Goal: Communication & Community: Share content

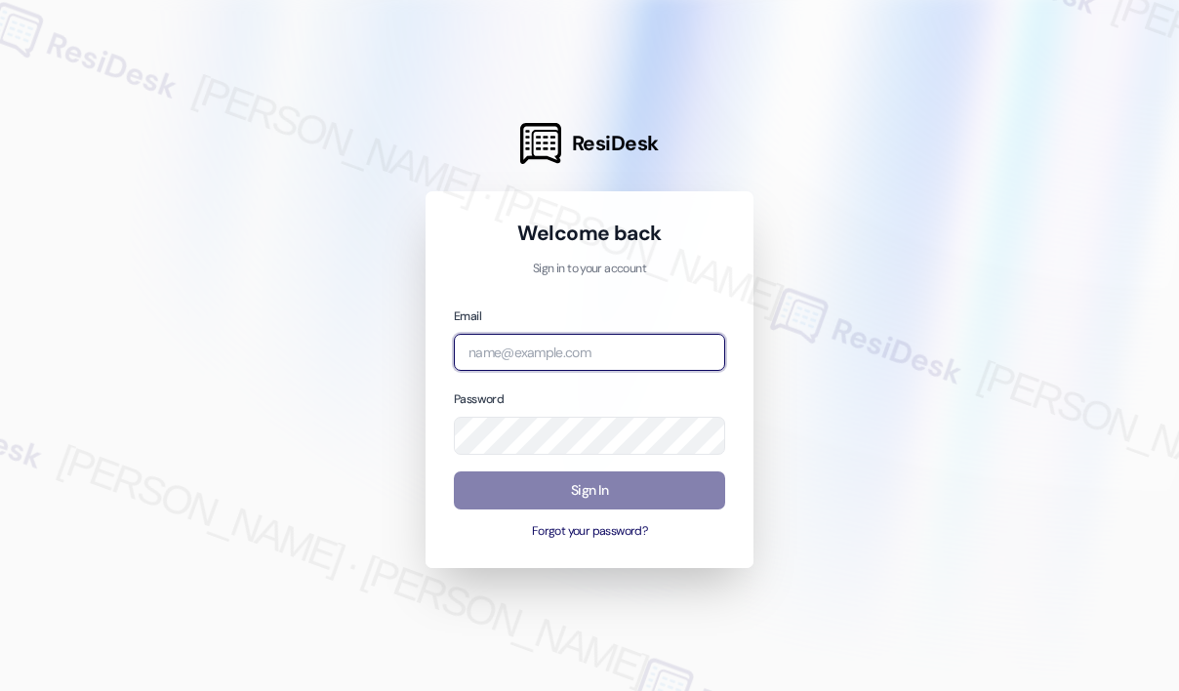
click at [587, 355] on input "email" at bounding box center [589, 353] width 271 height 38
type input "automated-surveys-park_properties-[PERSON_NAME].roles@park_[DOMAIN_NAME]"
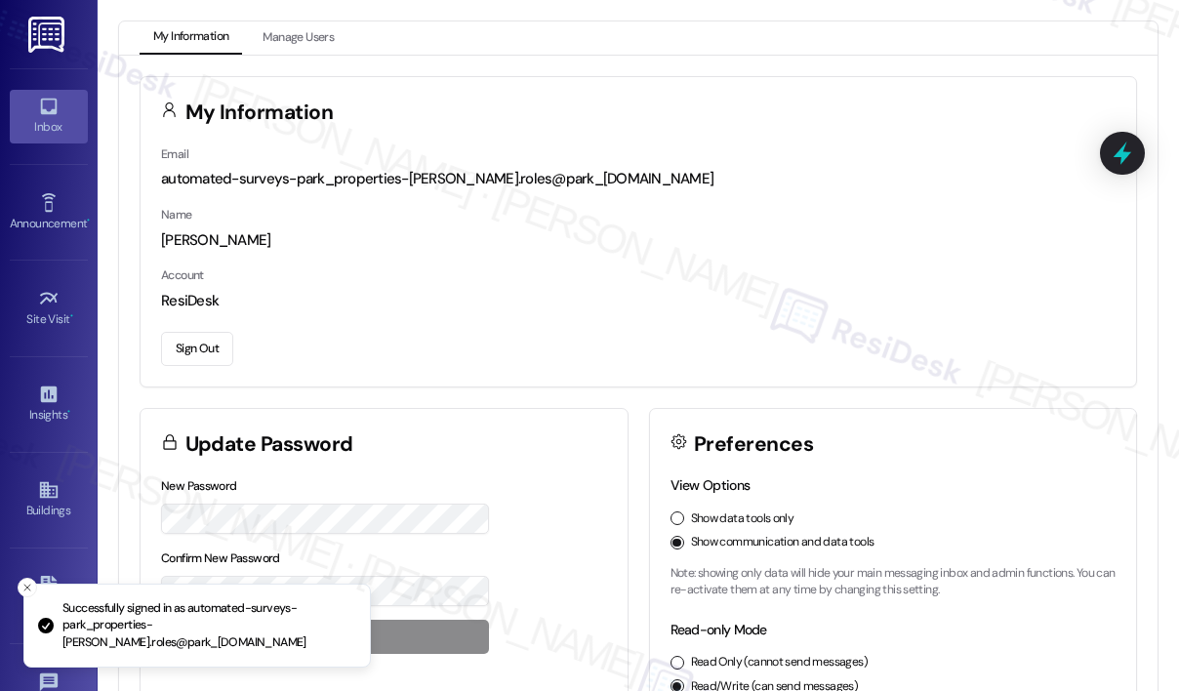
click at [38, 120] on div "Inbox" at bounding box center [49, 127] width 98 height 20
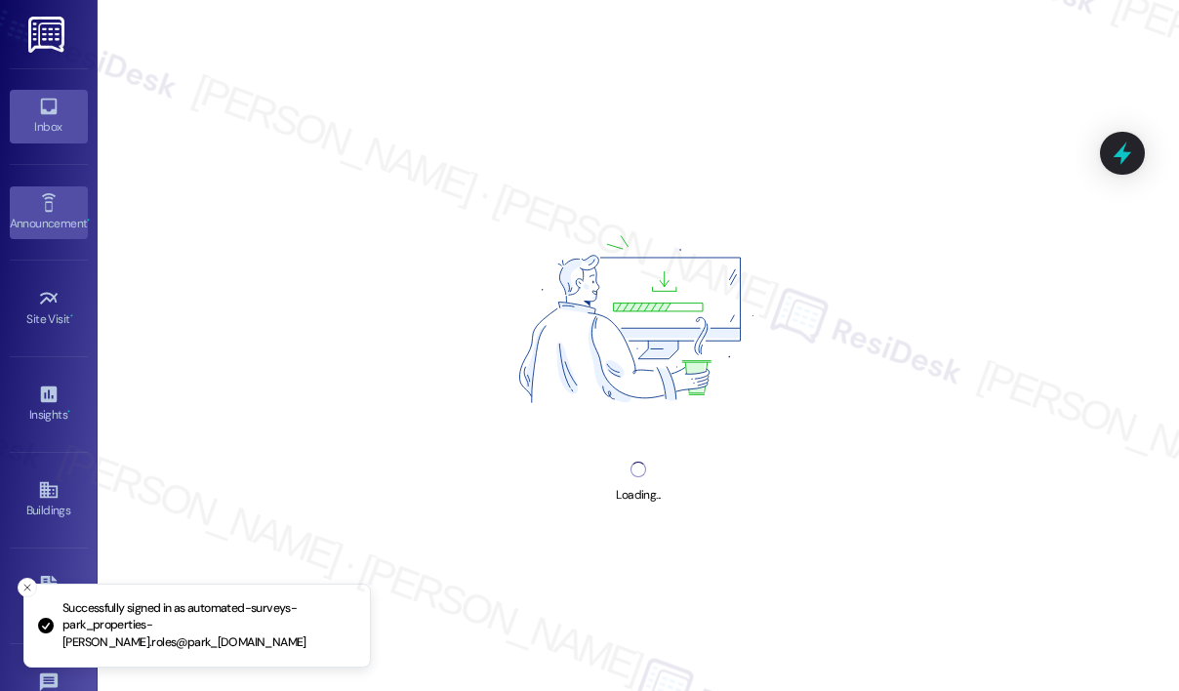
click at [43, 214] on div "Announcement •" at bounding box center [49, 224] width 98 height 20
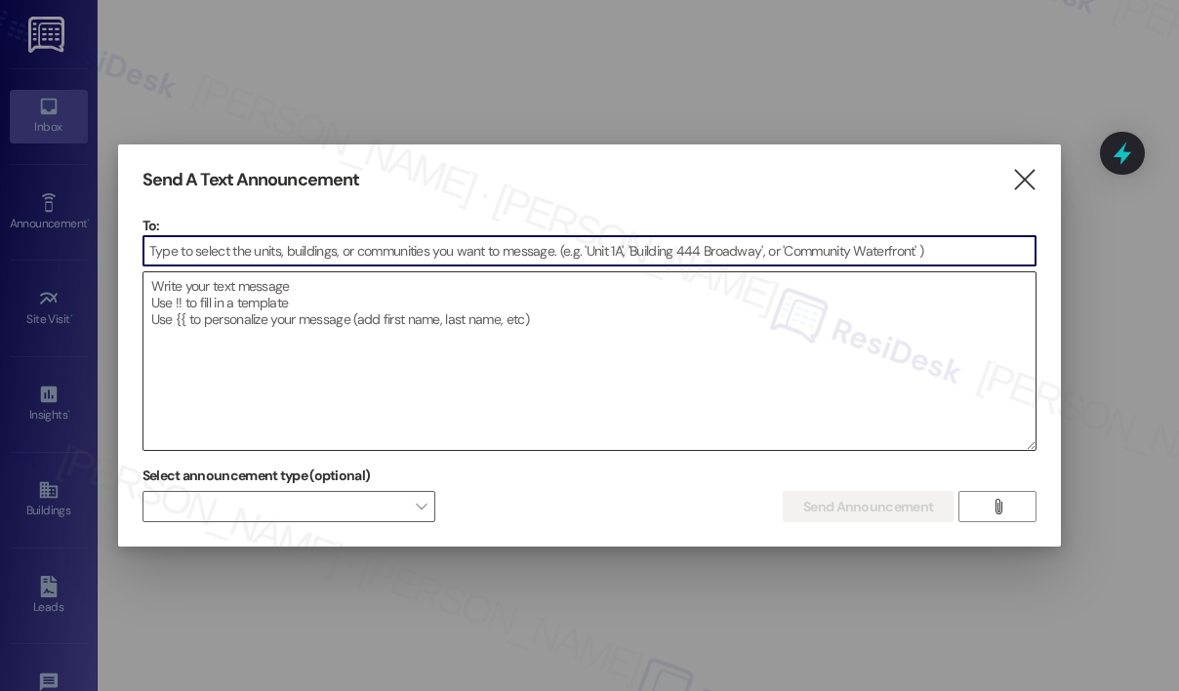
click at [269, 287] on textarea at bounding box center [589, 361] width 892 height 178
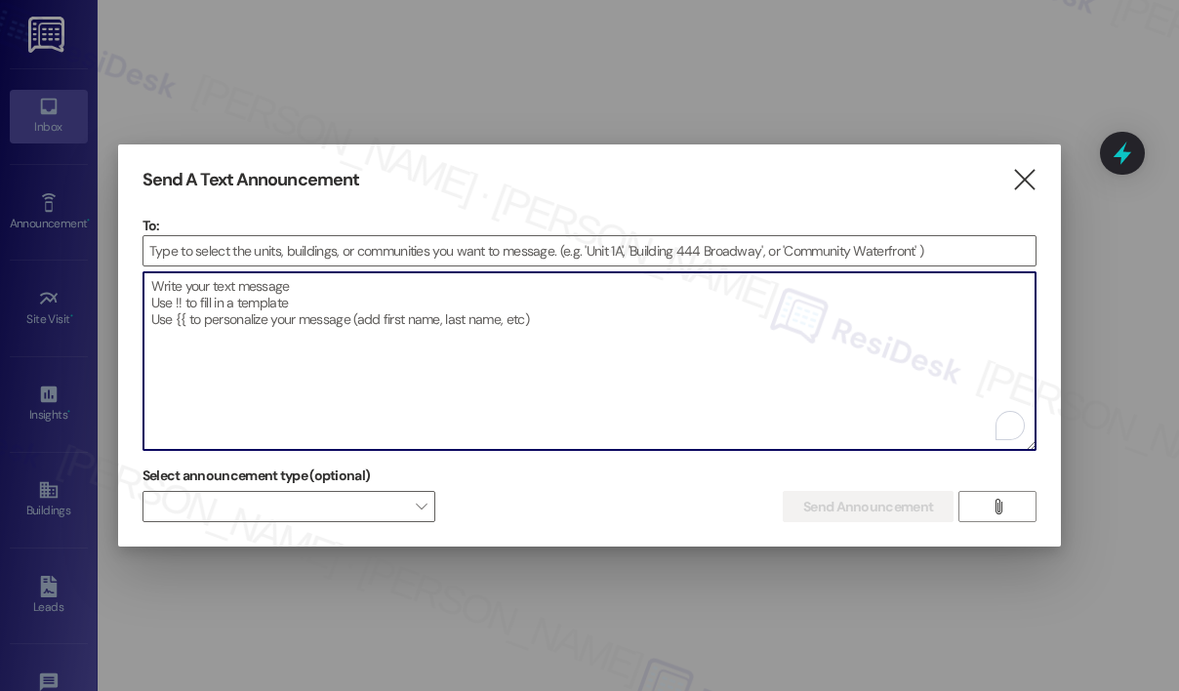
paste textarea "Hi {{first_name}}! Don't forget about our Back to School Resident Event happeni…"
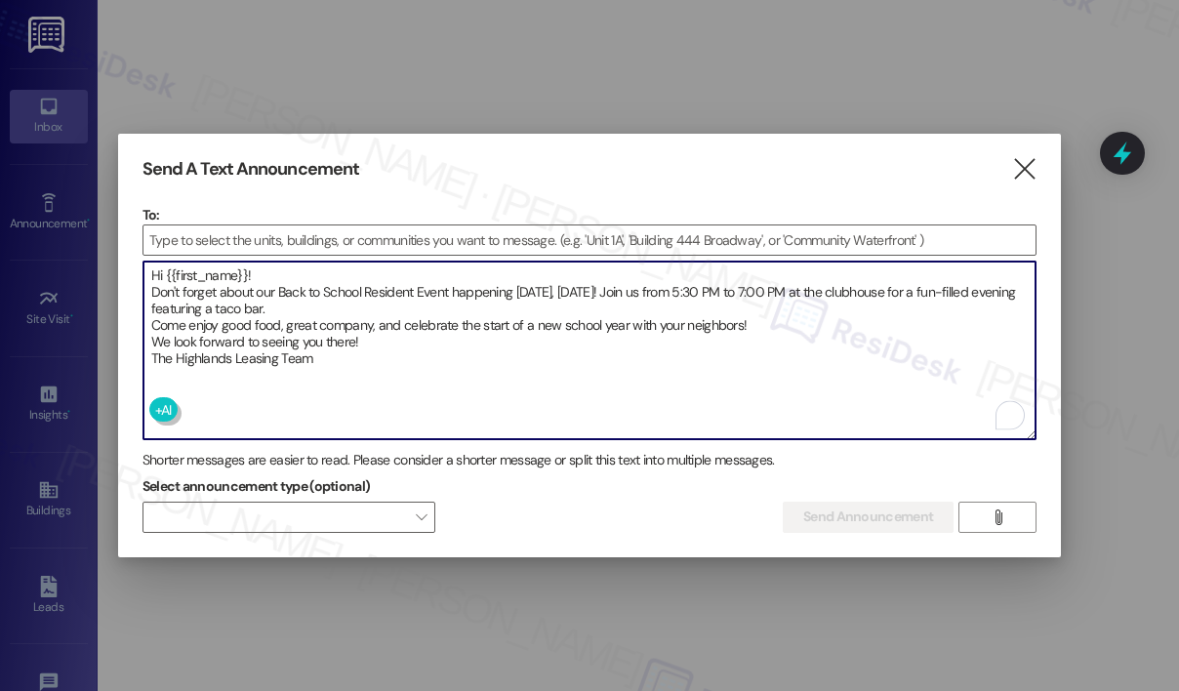
type textarea "Hi {{first_name}}! Don't forget about our Back to School Resident Event happeni…"
click at [195, 232] on input at bounding box center [589, 239] width 892 height 29
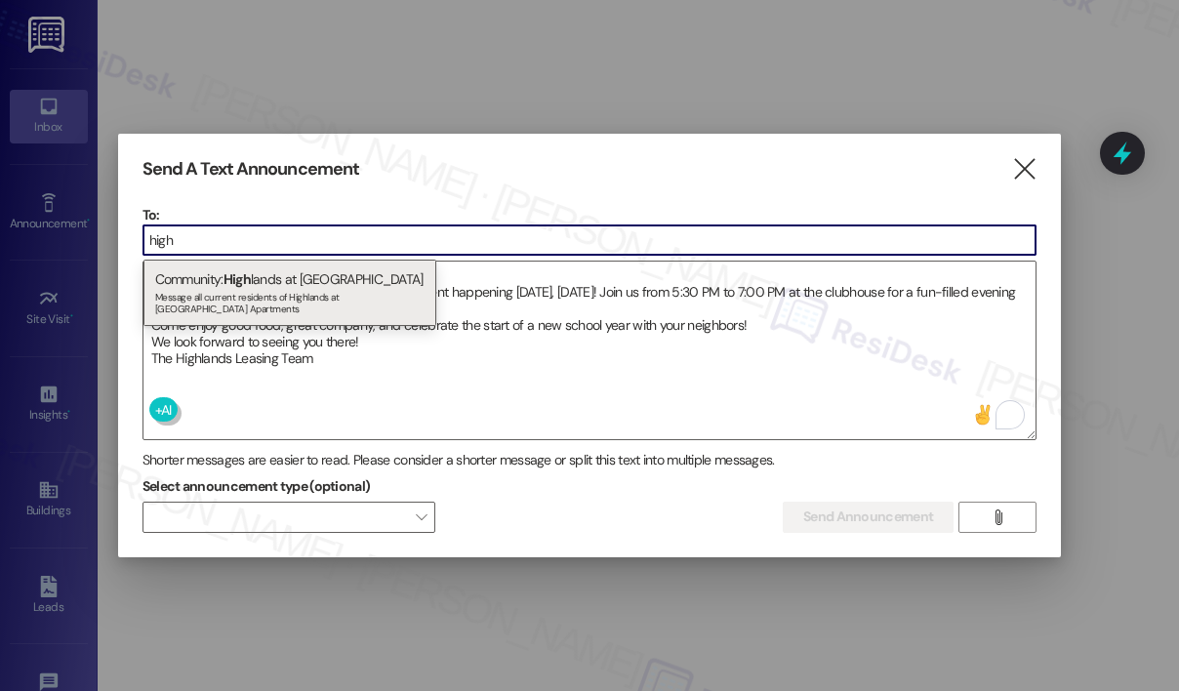
type input "high"
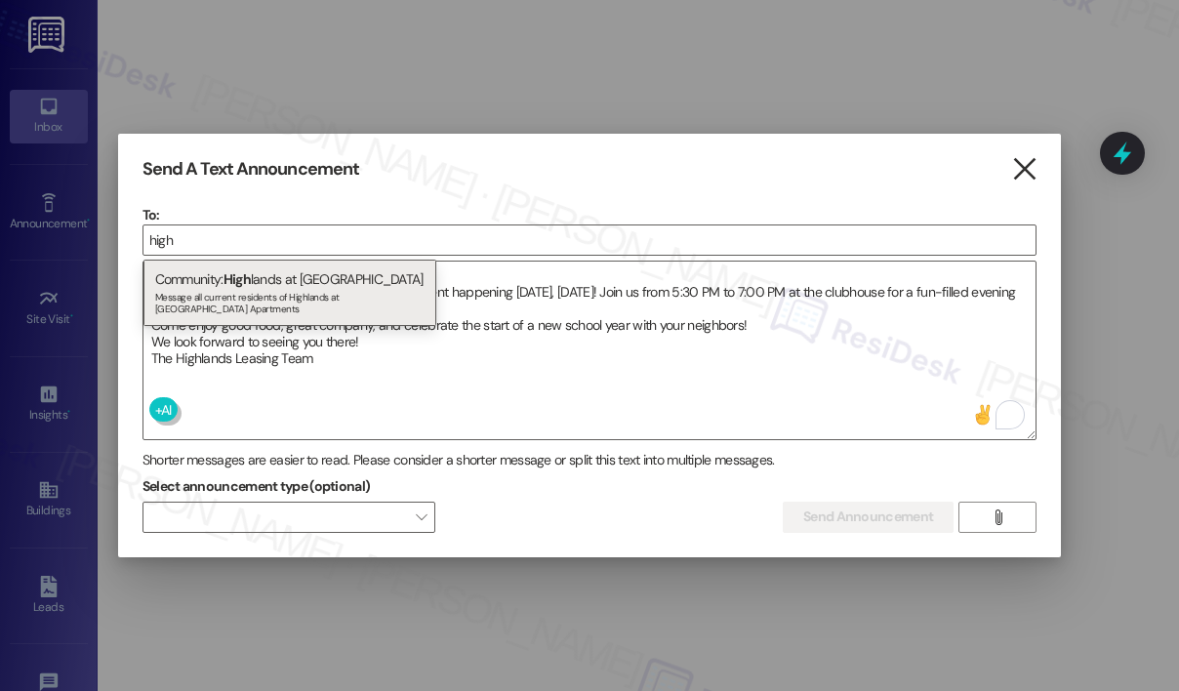
click at [1016, 179] on icon "" at bounding box center [1024, 169] width 26 height 20
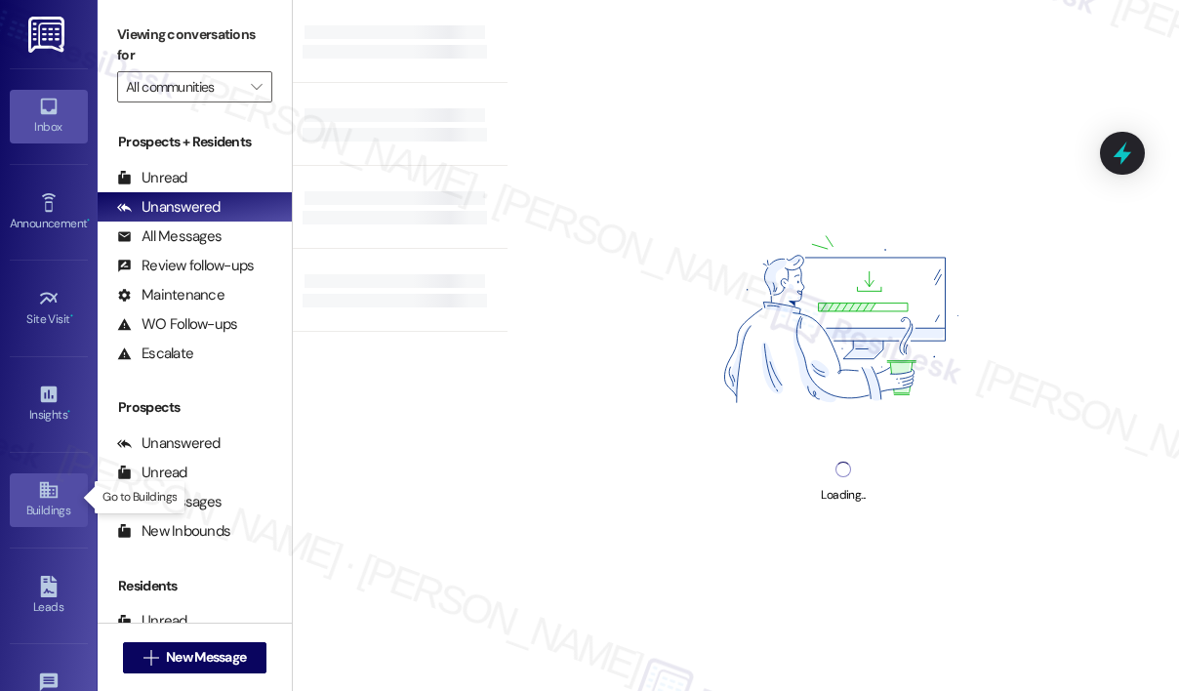
click at [43, 505] on div "Buildings" at bounding box center [49, 511] width 98 height 20
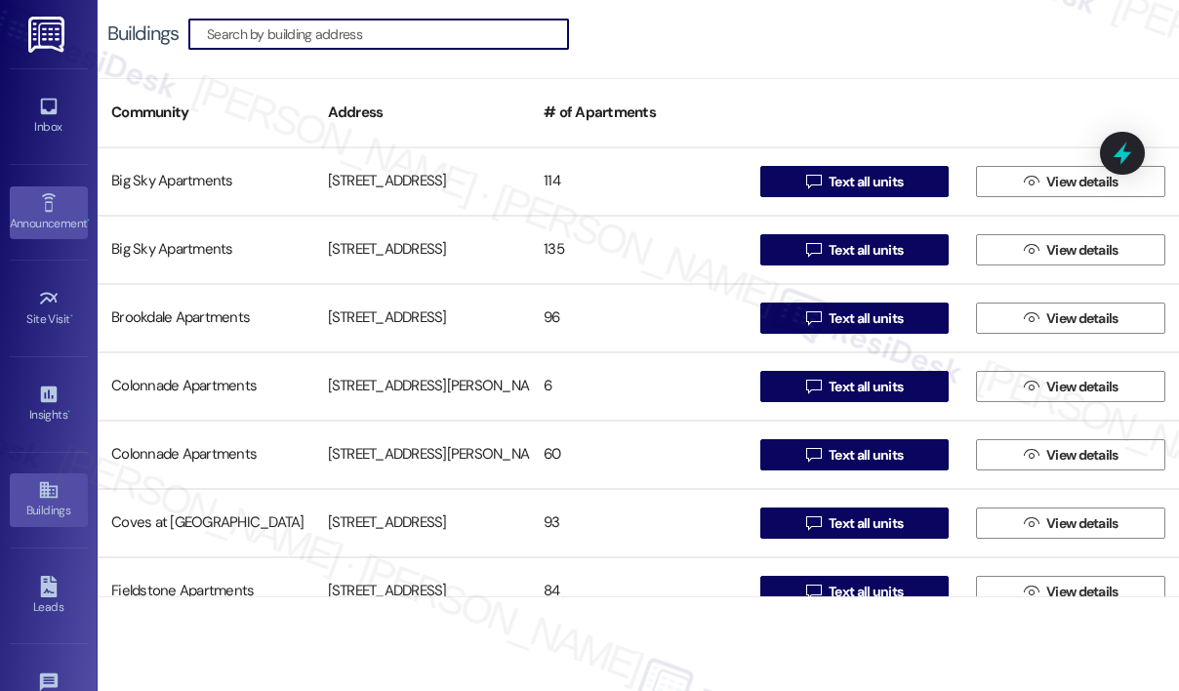
click at [50, 206] on icon at bounding box center [48, 202] width 21 height 21
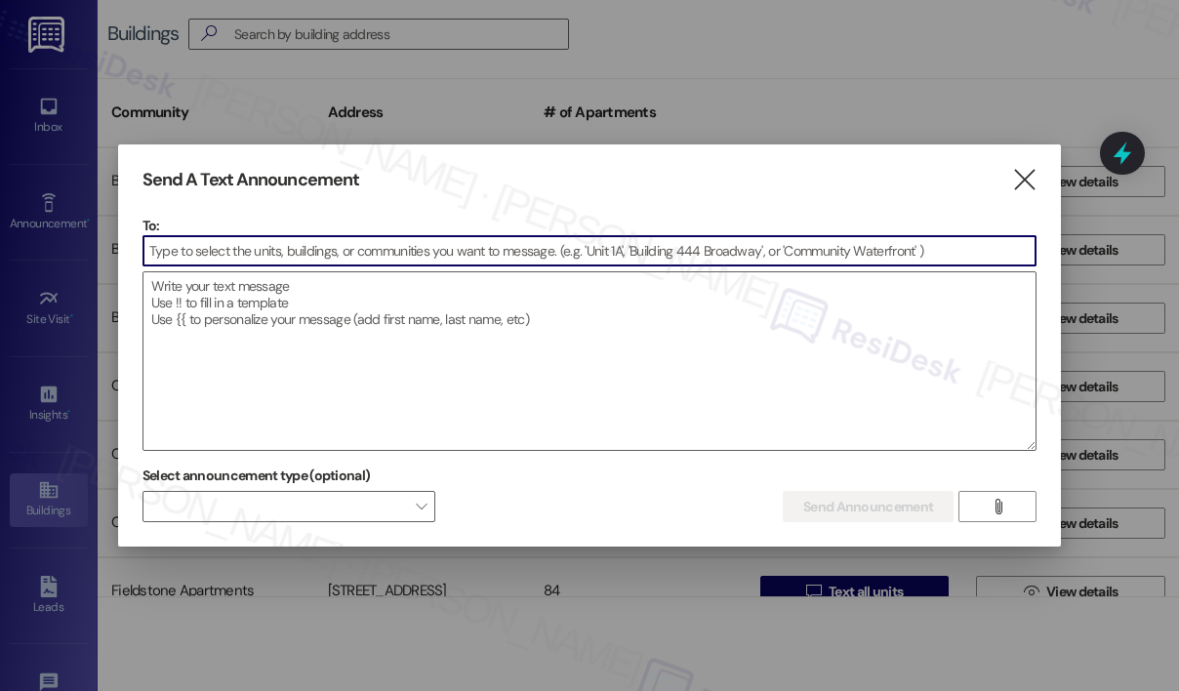
click at [325, 256] on input at bounding box center [589, 250] width 892 height 29
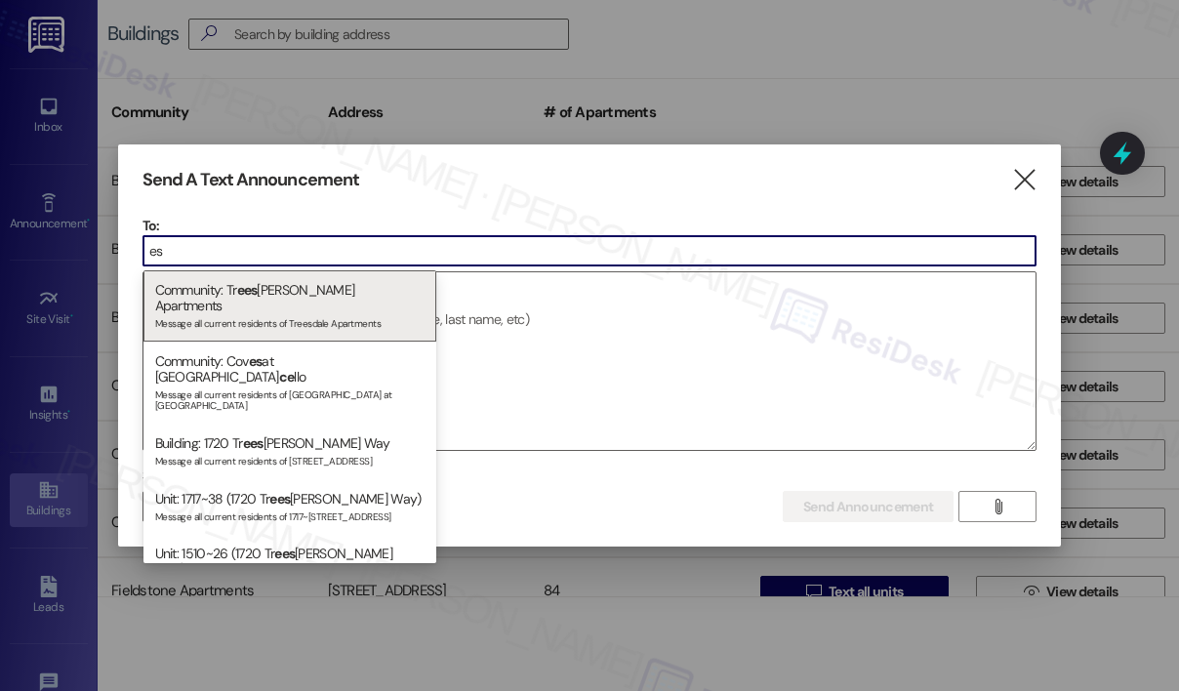
type input "e"
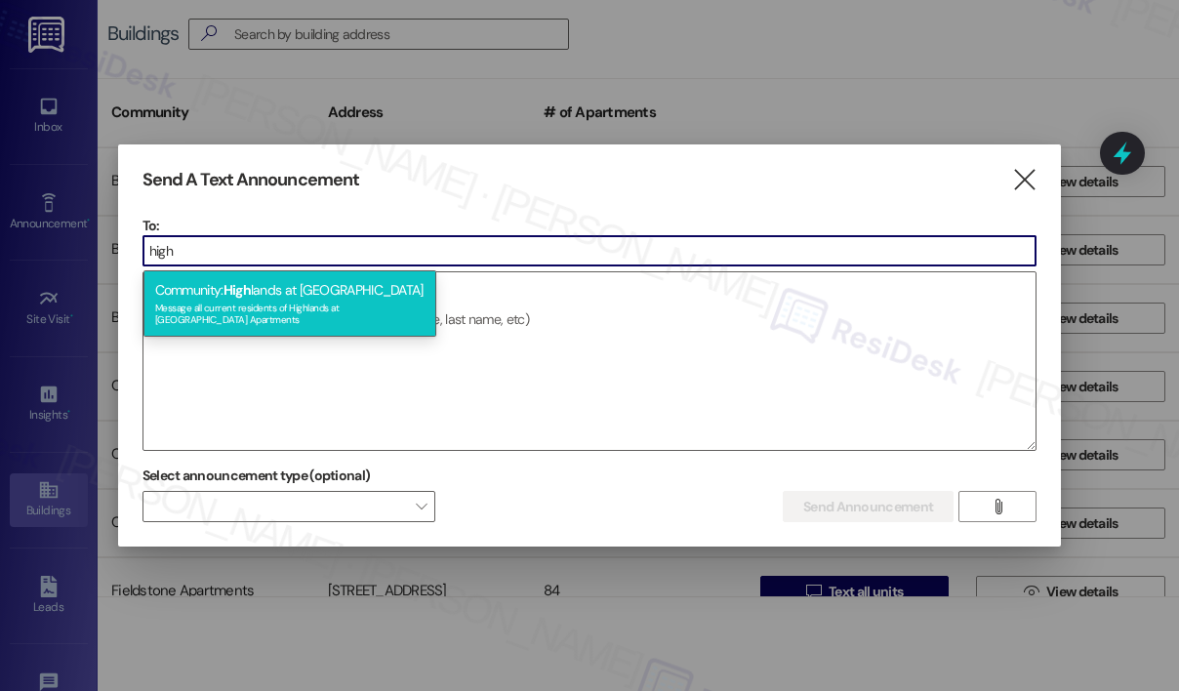
type input "high"
click at [325, 290] on div "Community: High lands at [GEOGRAPHIC_DATA] Message all current residents of [GE…" at bounding box center [289, 303] width 293 height 66
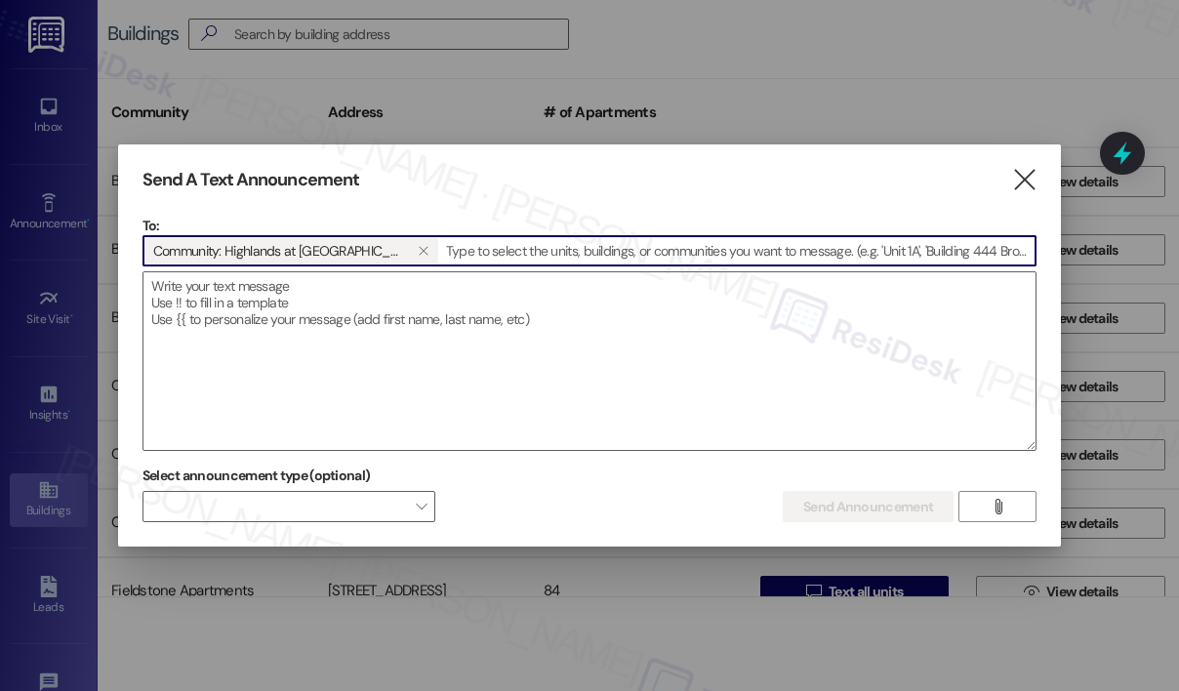
click at [325, 290] on textarea at bounding box center [589, 361] width 892 height 178
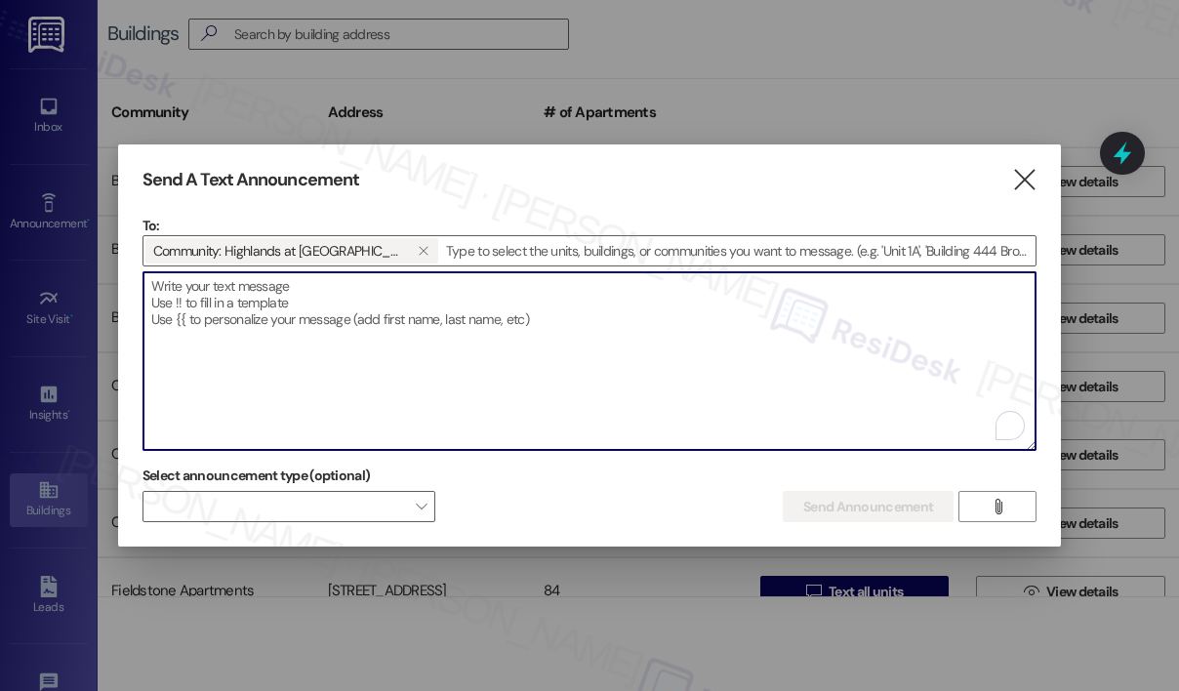
paste textarea "Hi {{first_name}}! Don't forget about our Back to School Resident Event happeni…"
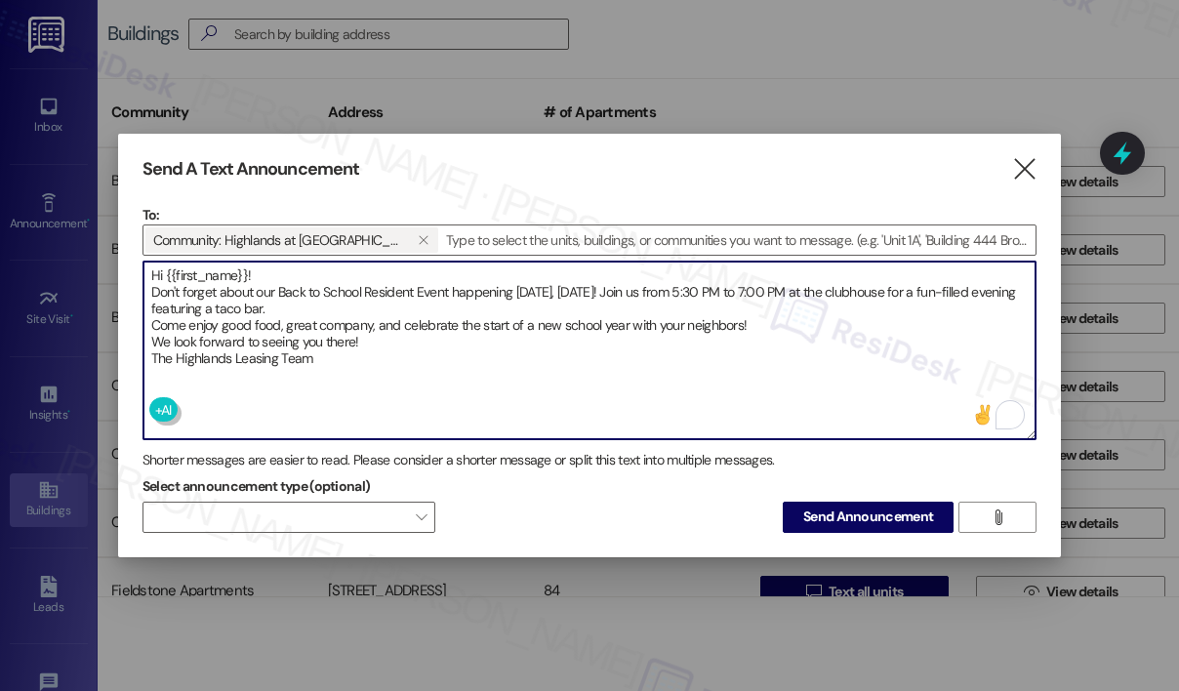
click at [440, 349] on textarea "Hi {{first_name}}! Don't forget about our Back to School Resident Event happeni…" at bounding box center [589, 351] width 892 height 178
click at [430, 353] on textarea "Hi {{first_name}}! Don't forget about our Back to School Resident Event happeni…" at bounding box center [589, 351] width 892 height 178
type textarea "Hi {{first_name}}! Don't forget about our Back to School Resident Event happeni…"
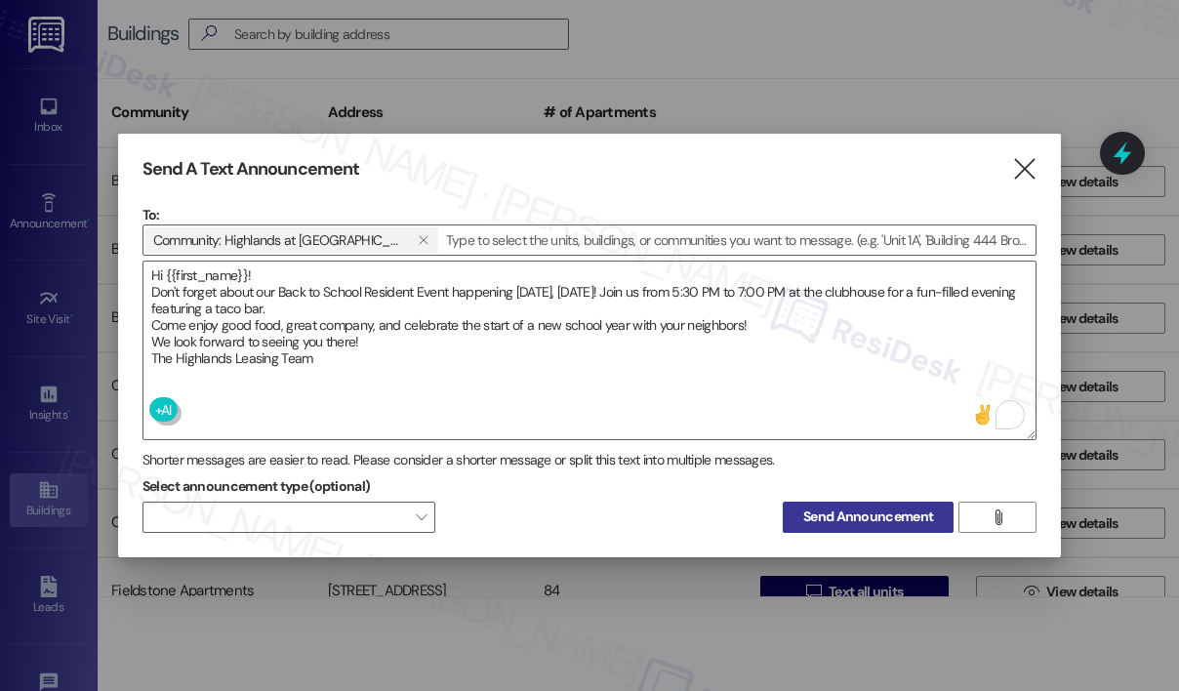
click at [862, 508] on span "Send Announcement" at bounding box center [868, 517] width 130 height 20
